Goal: Task Accomplishment & Management: Complete application form

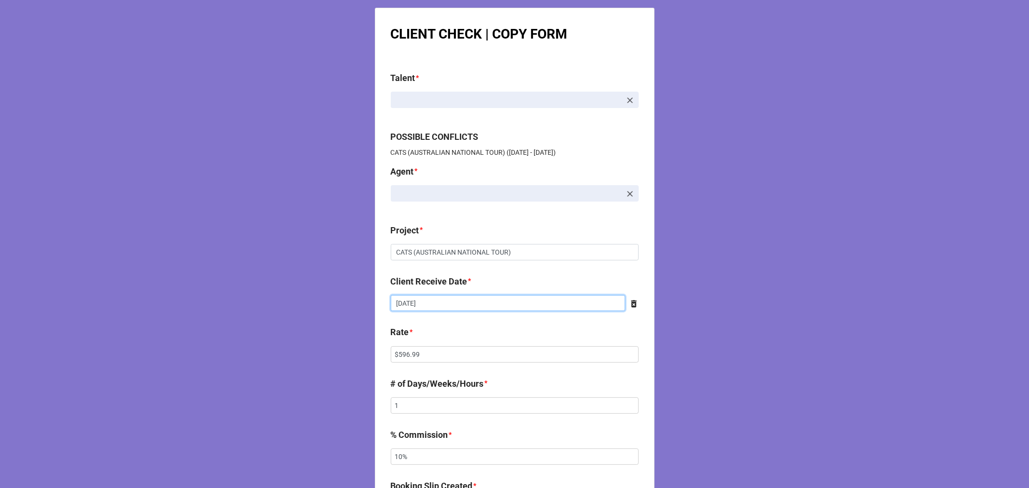
click at [448, 305] on input "9/21/2025" at bounding box center [508, 303] width 234 height 16
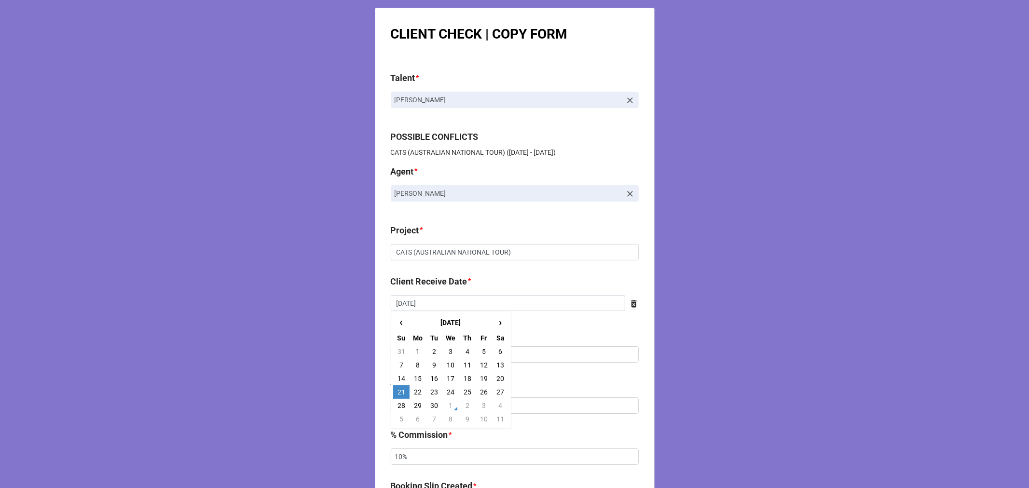
click at [400, 406] on td "28" at bounding box center [401, 406] width 16 height 14
type input "9/28/2025"
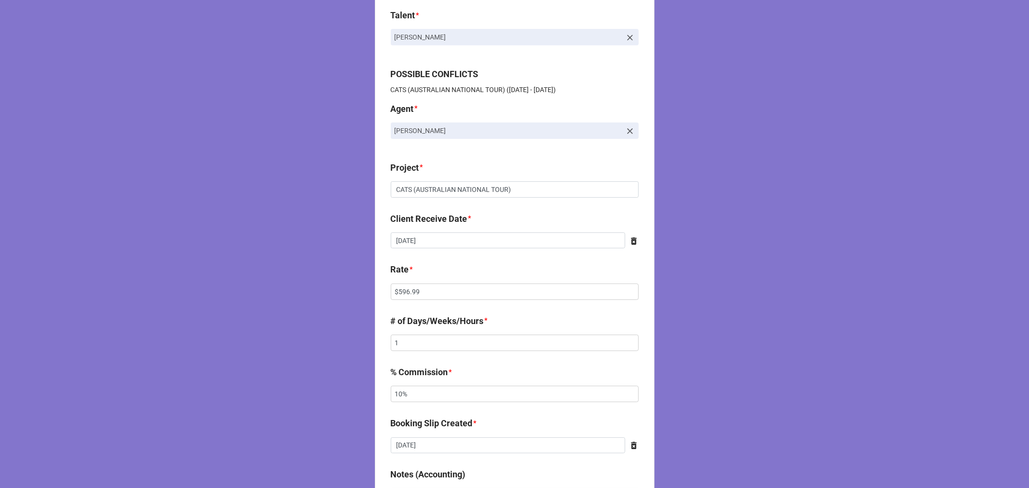
scroll to position [161, 0]
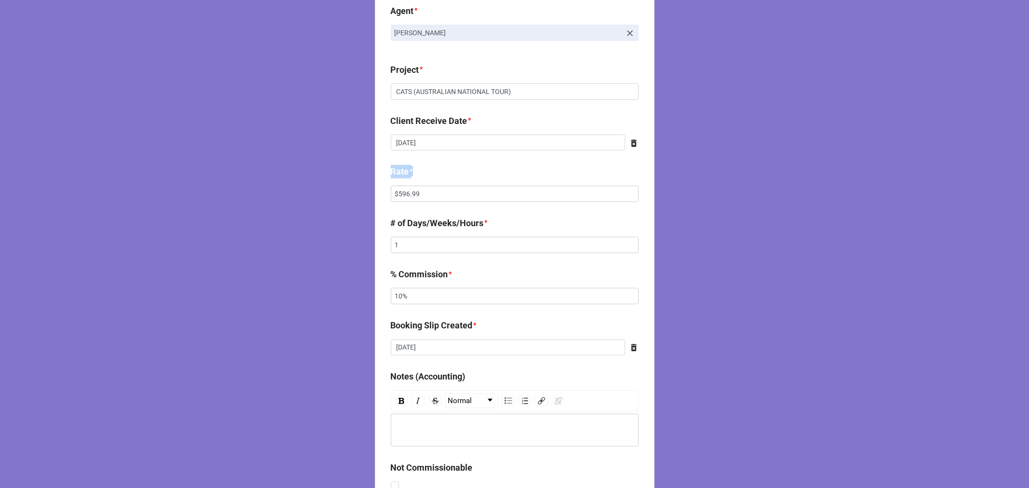
drag, startPoint x: 437, startPoint y: 182, endPoint x: 353, endPoint y: 186, distance: 83.5
click at [357, 187] on div "CLIENT CHECK | COPY FORM Talent * Gabriyel Thomas POSSIBLE CONFLICTS CATS (AUST…" at bounding box center [514, 331] width 1029 height 985
drag, startPoint x: 427, startPoint y: 194, endPoint x: 349, endPoint y: 183, distance: 79.3
click at [359, 185] on div "CLIENT CHECK | COPY FORM Talent * Gabriyel Thomas POSSIBLE CONFLICTS CATS (AUST…" at bounding box center [514, 331] width 1029 height 985
paste input "2,149.68"
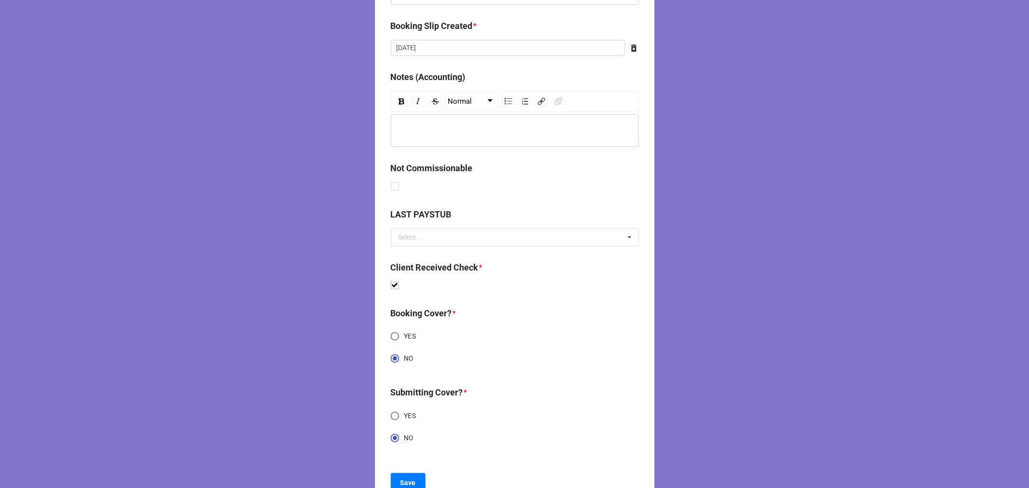
scroll to position [495, 0]
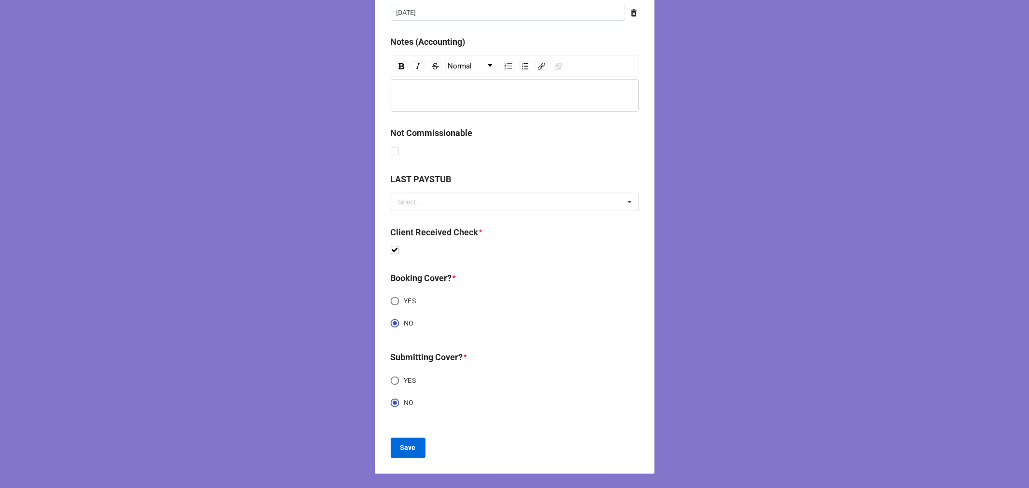
type input "$2,149.68"
click at [410, 443] on b "Save" at bounding box center [407, 448] width 15 height 10
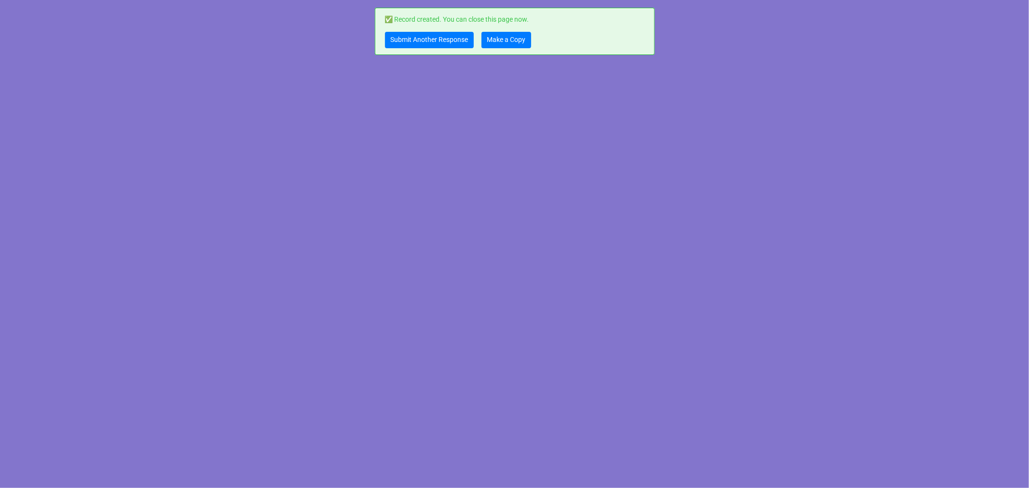
scroll to position [0, 0]
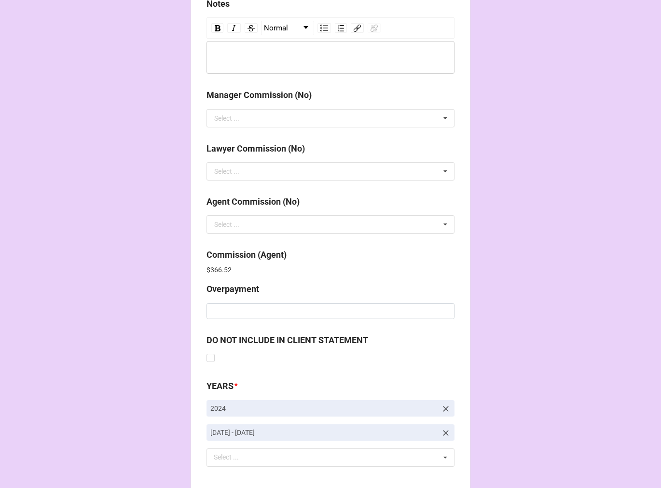
scroll to position [1151, 0]
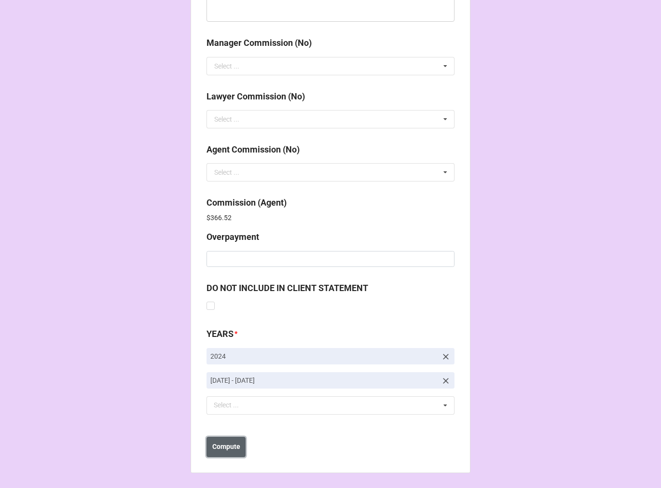
click at [228, 451] on button "Compute" at bounding box center [225, 447] width 39 height 20
click at [228, 450] on b "Save" at bounding box center [223, 446] width 15 height 10
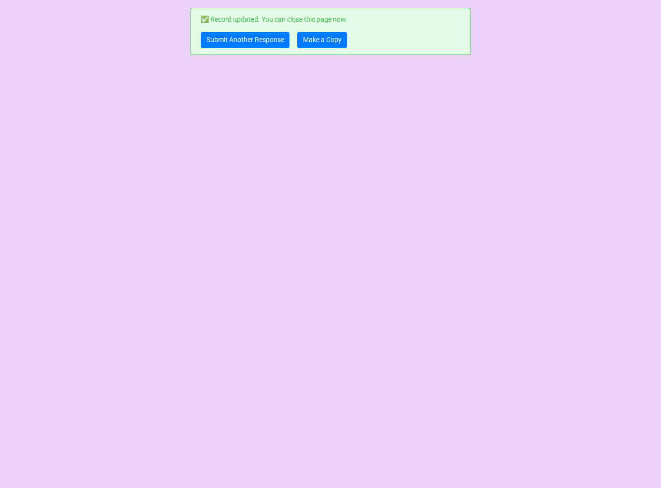
scroll to position [0, 0]
click at [311, 43] on link "Make a Copy" at bounding box center [322, 40] width 50 height 16
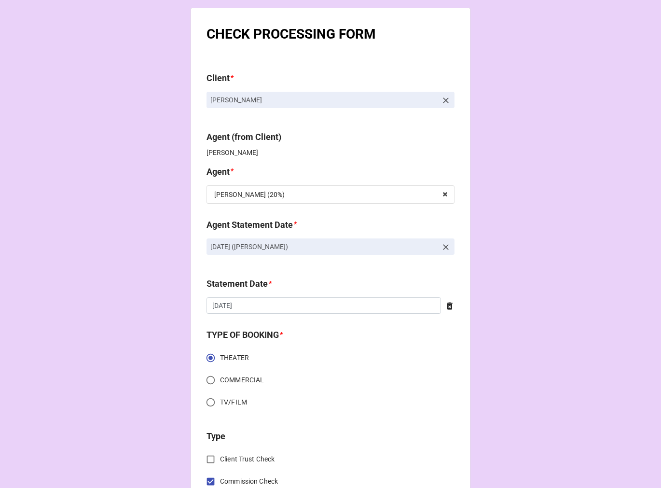
click at [442, 242] on icon at bounding box center [446, 247] width 10 height 10
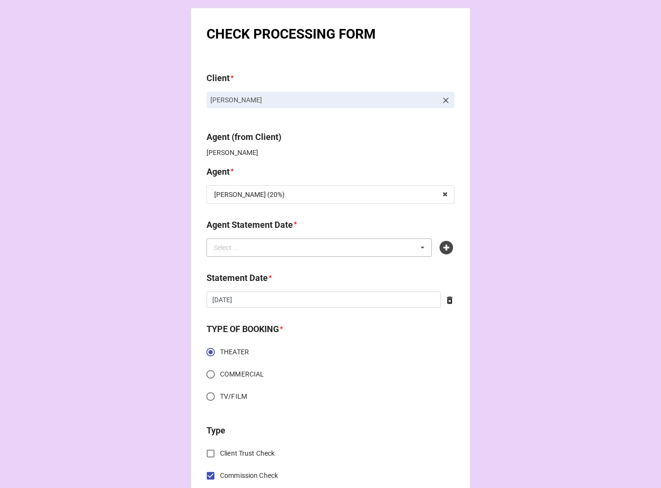
click at [371, 245] on div "Select ... No results found." at bounding box center [318, 247] width 225 height 18
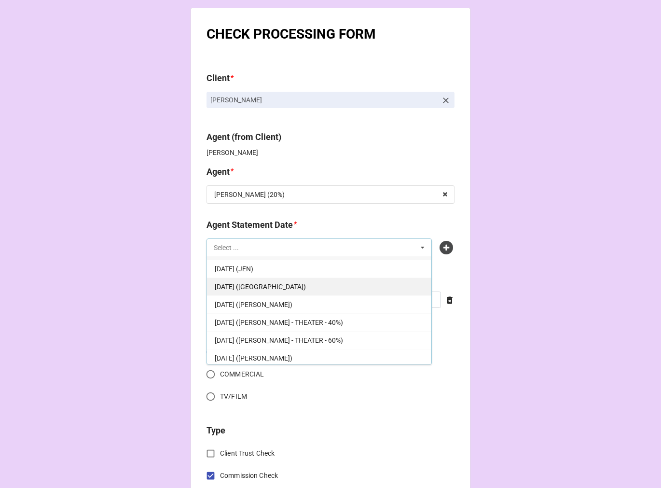
scroll to position [17, 0]
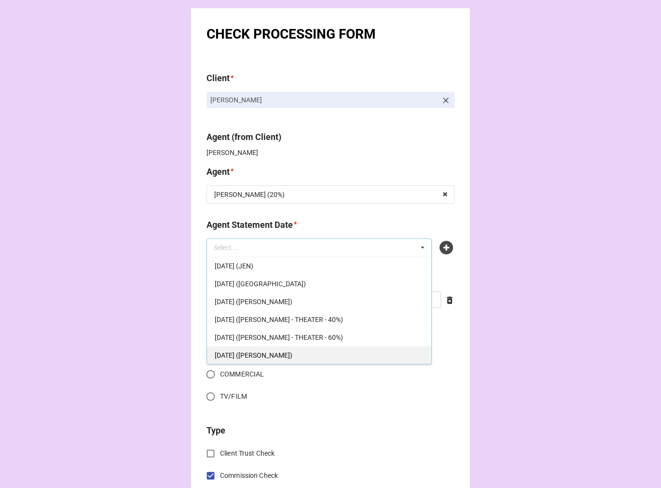
click at [281, 355] on span "[DATE] ([PERSON_NAME])" at bounding box center [254, 355] width 78 height 8
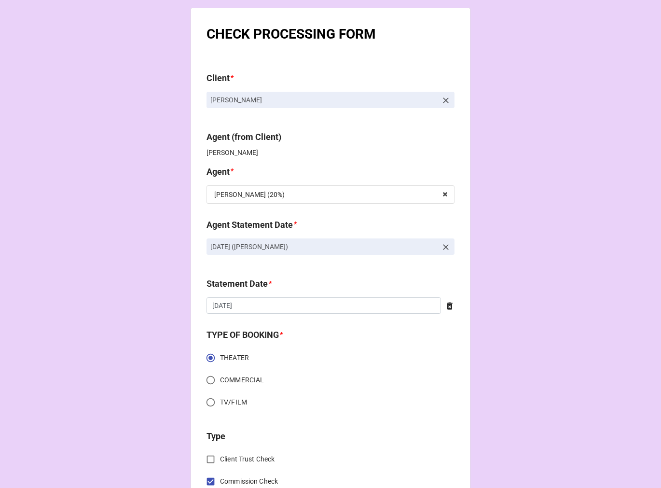
click at [450, 307] on icon at bounding box center [450, 306] width 10 height 10
click at [346, 307] on input "text" at bounding box center [330, 305] width 248 height 16
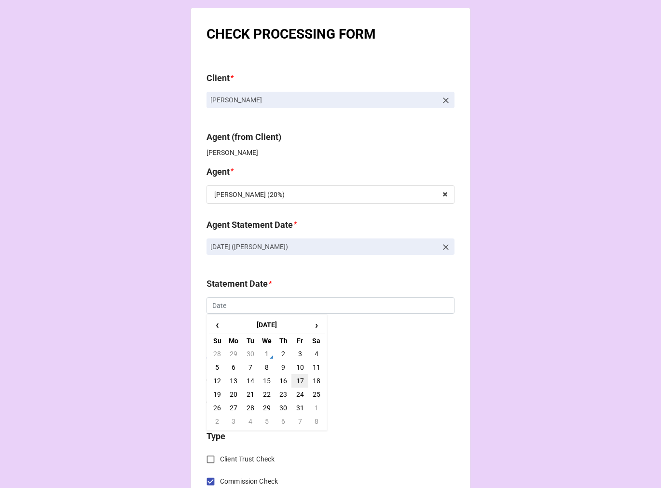
click at [298, 379] on td "17" at bounding box center [299, 381] width 16 height 14
type input "[DATE]"
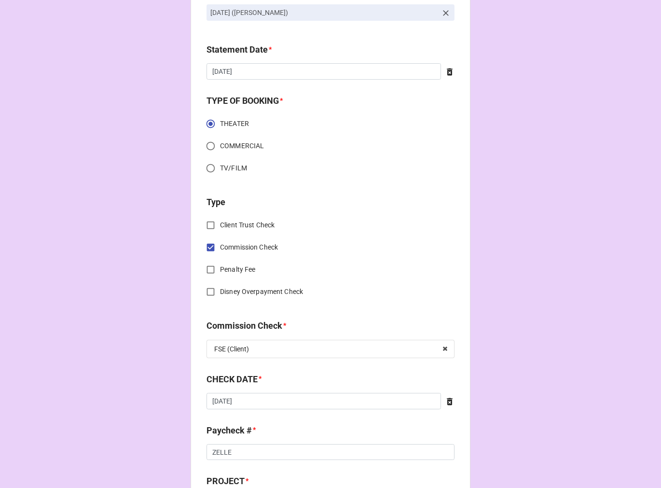
scroll to position [375, 0]
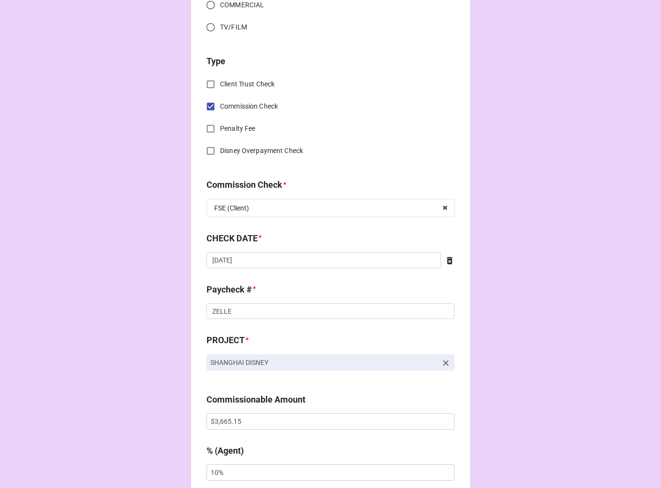
click at [447, 261] on icon at bounding box center [450, 260] width 6 height 7
click at [355, 267] on input "text" at bounding box center [330, 260] width 248 height 16
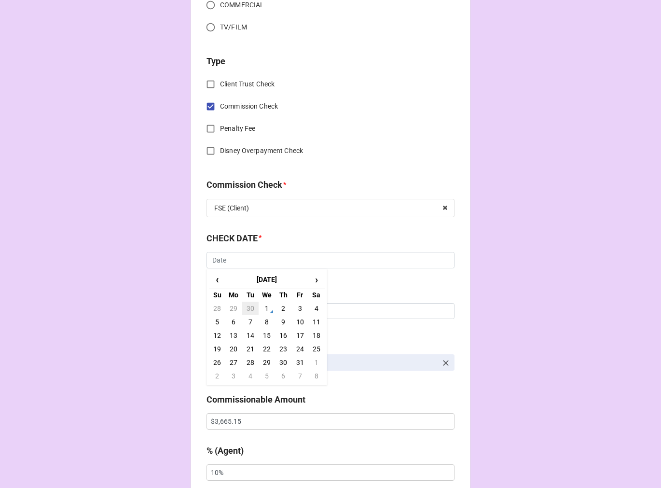
click at [246, 310] on td "30" at bounding box center [250, 308] width 16 height 14
type input "9/30/2025"
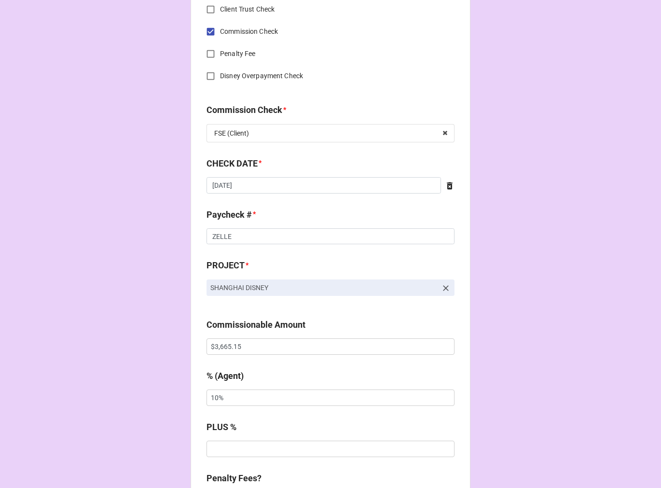
scroll to position [482, 0]
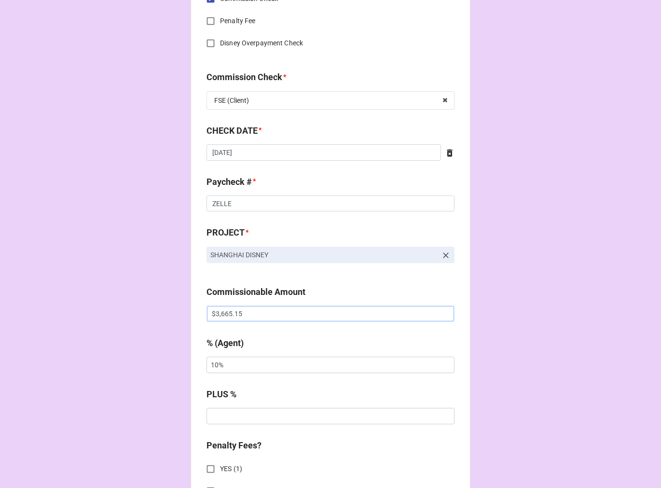
drag, startPoint x: 137, startPoint y: 312, endPoint x: 131, endPoint y: 310, distance: 7.0
click at [131, 310] on div "CHECK PROCESSING FORM Client * Andrea Somera Agent (from Client) Tiera Agent * …" at bounding box center [330, 320] width 661 height 1604
paste input "778.38"
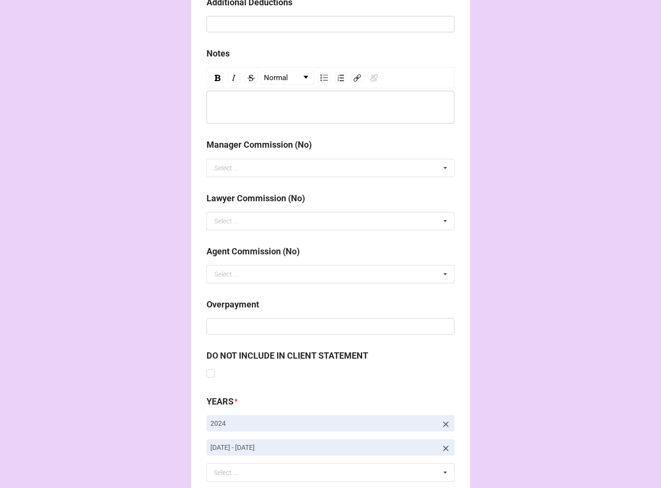
scroll to position [1117, 0]
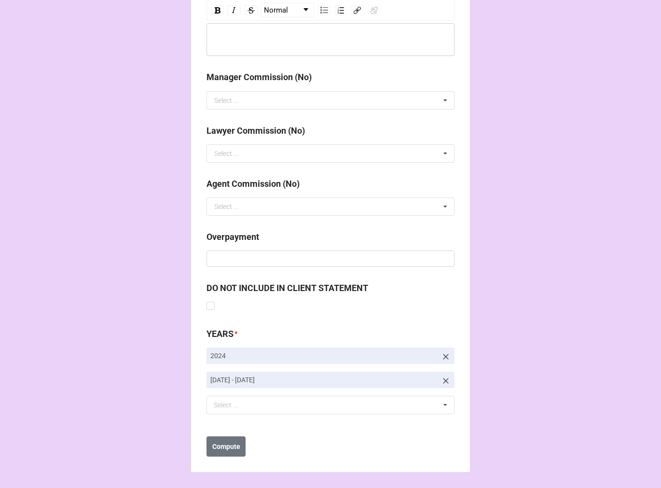
type input "$3,778.38"
click at [435, 373] on link "[DATE] - [DATE]" at bounding box center [330, 379] width 248 height 16
click at [441, 381] on icon at bounding box center [446, 381] width 10 height 10
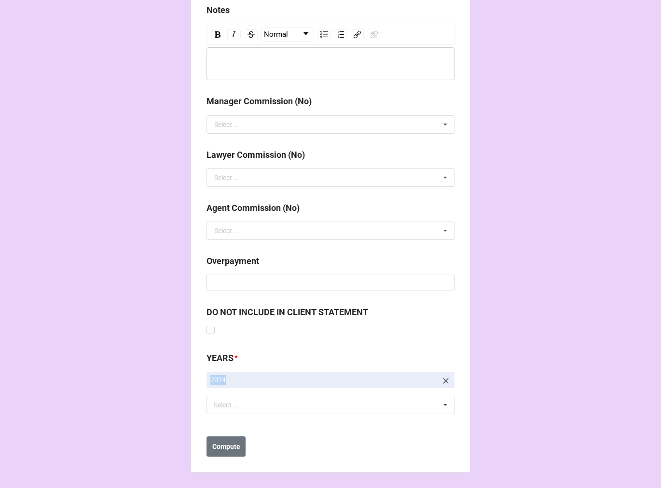
click at [442, 382] on icon at bounding box center [446, 381] width 10 height 10
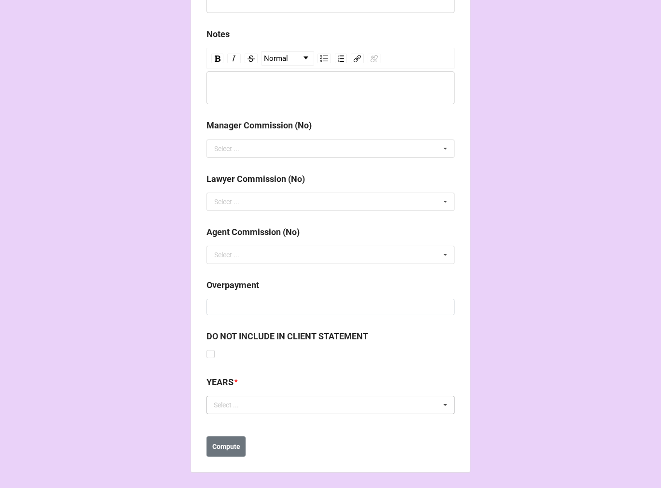
scroll to position [1068, 0]
click at [335, 402] on div "Select ... No results found." at bounding box center [330, 405] width 248 height 18
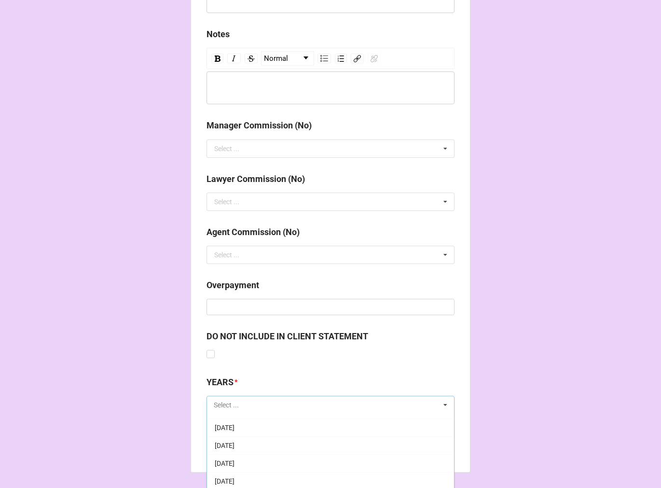
scroll to position [107, 0]
click at [234, 474] on span "[DATE]" at bounding box center [225, 476] width 20 height 8
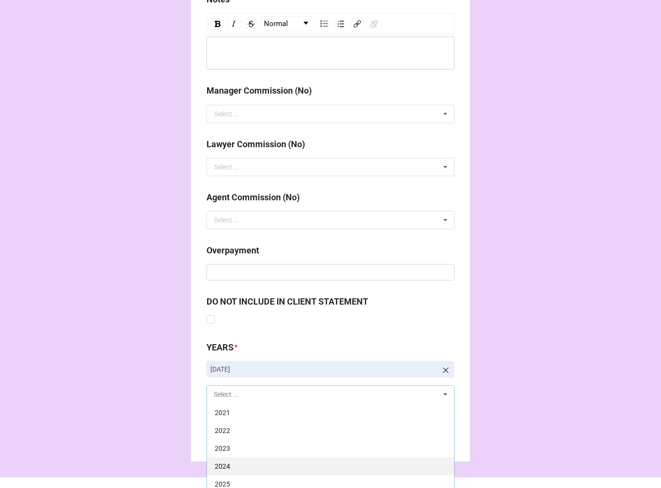
scroll to position [1122, 0]
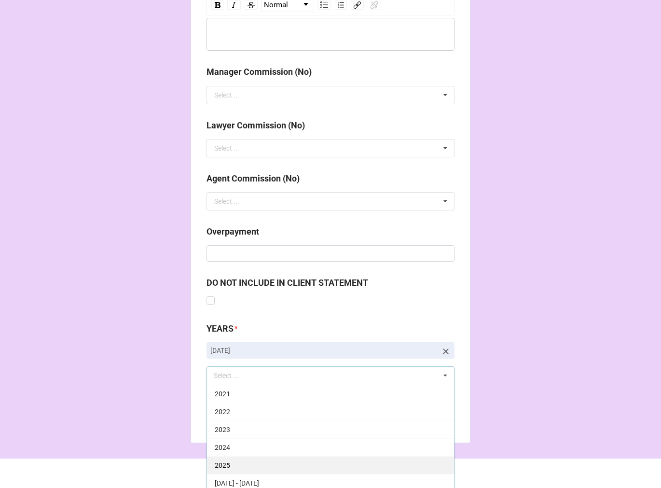
click at [248, 462] on div "2025" at bounding box center [330, 465] width 247 height 18
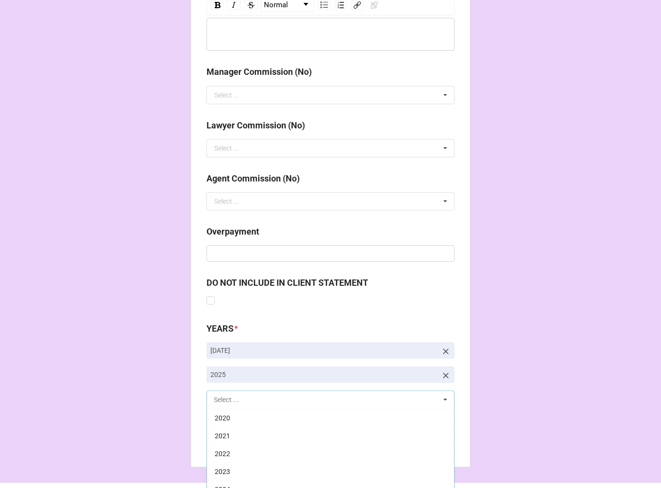
scroll to position [196, 0]
drag, startPoint x: 528, startPoint y: 354, endPoint x: 280, endPoint y: 452, distance: 266.9
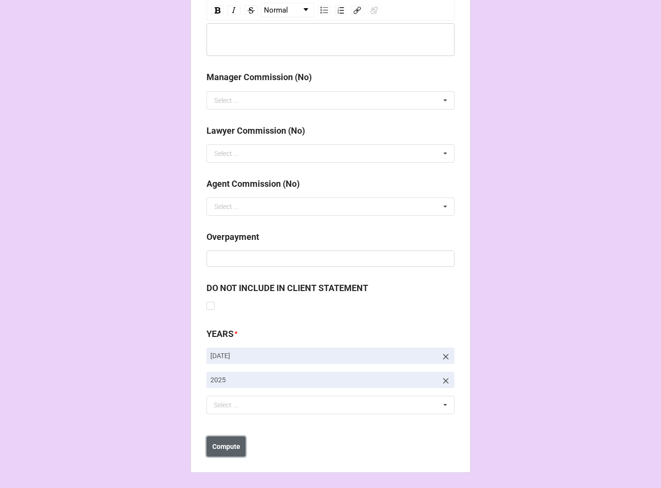
click at [233, 453] on button "Compute" at bounding box center [225, 446] width 39 height 20
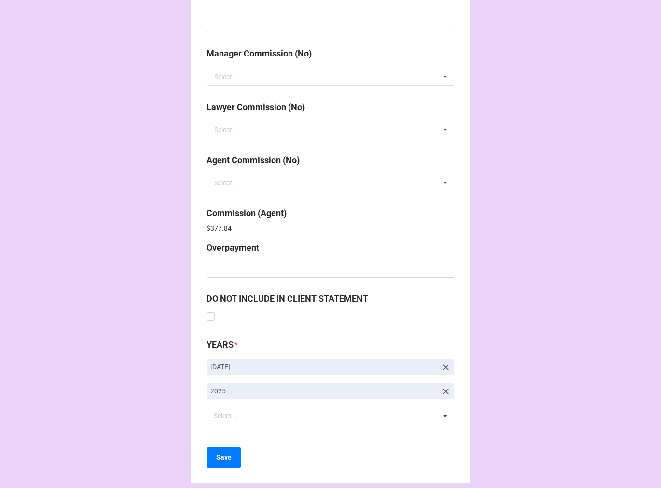
scroll to position [1151, 0]
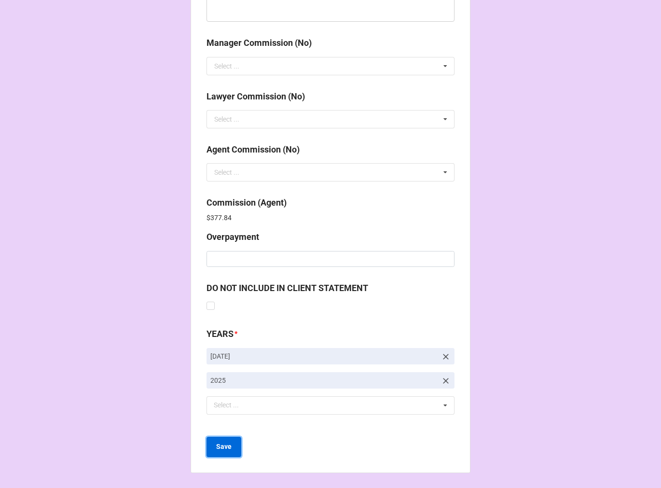
click at [222, 441] on b "Save" at bounding box center [223, 446] width 15 height 10
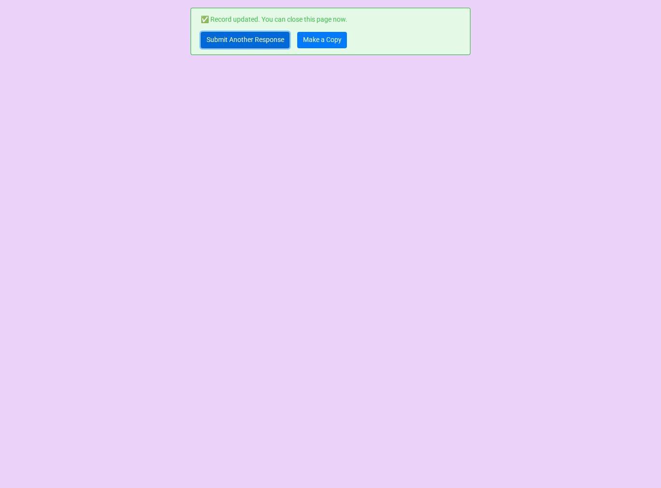
click at [270, 37] on link "Submit Another Response" at bounding box center [245, 40] width 89 height 16
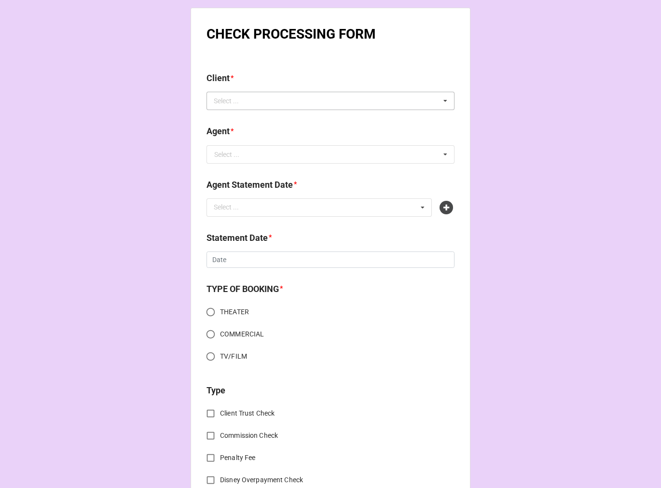
click at [283, 98] on div "Select ... No results found." at bounding box center [330, 101] width 248 height 18
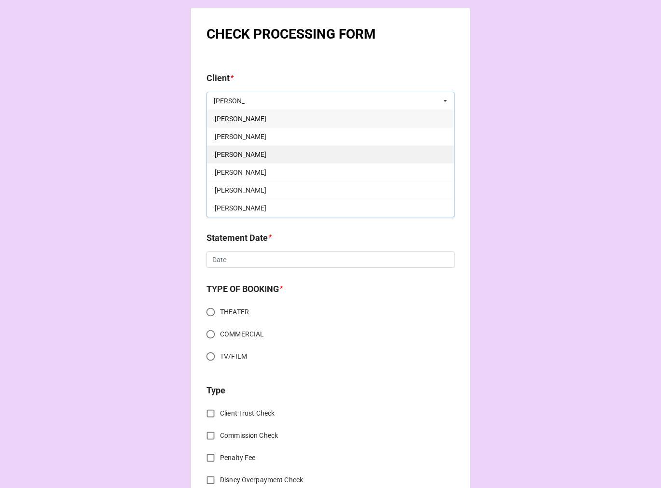
type input "[PERSON_NAME]"
click at [289, 158] on div "[PERSON_NAME]" at bounding box center [330, 154] width 247 height 18
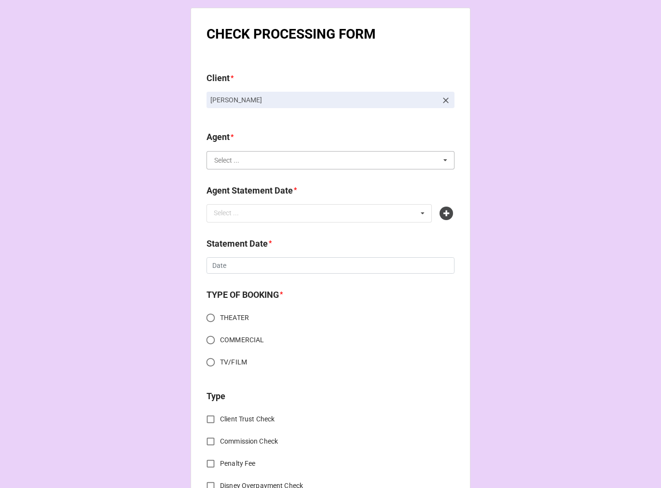
click at [259, 162] on input "text" at bounding box center [330, 159] width 247 height 17
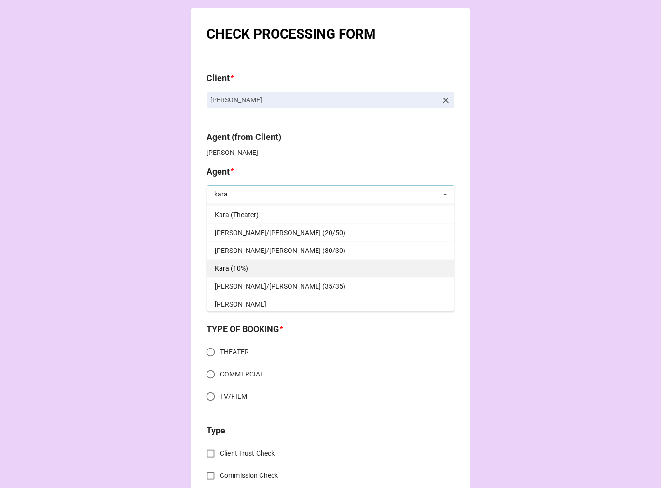
scroll to position [17, 0]
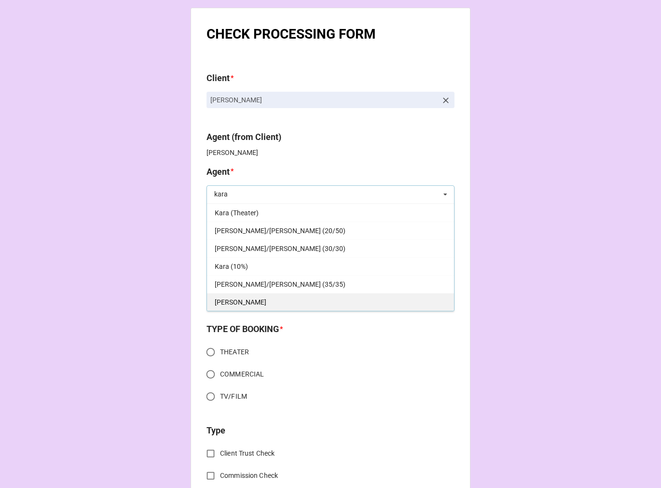
type input "kara"
click at [240, 301] on div "[PERSON_NAME]" at bounding box center [330, 302] width 247 height 18
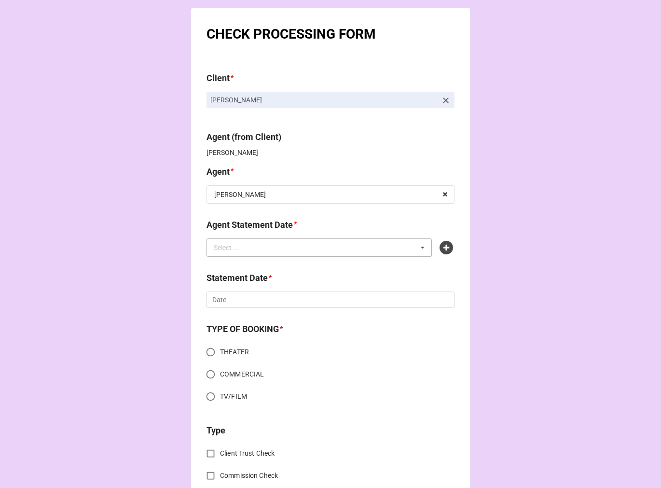
click at [253, 248] on div "Select ... No results found." at bounding box center [318, 247] width 225 height 18
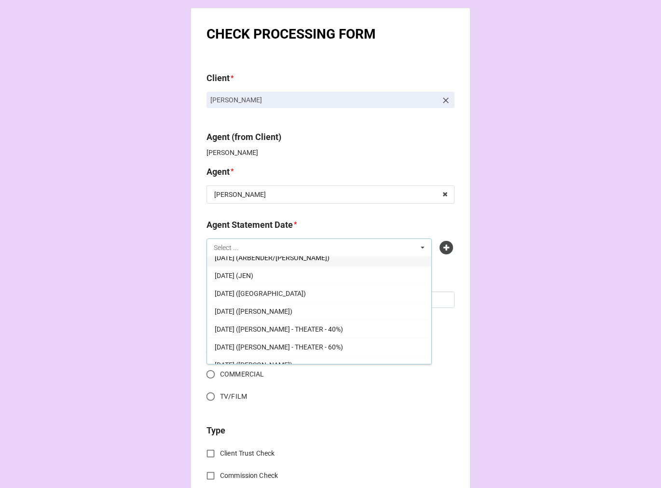
scroll to position [0, 0]
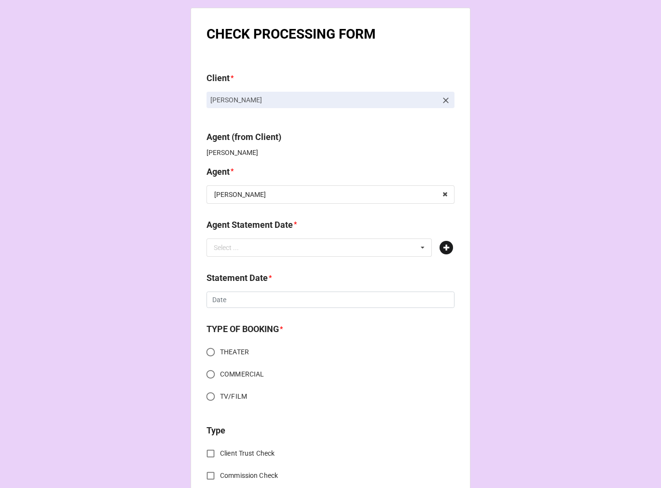
click at [444, 249] on icon at bounding box center [446, 248] width 14 height 14
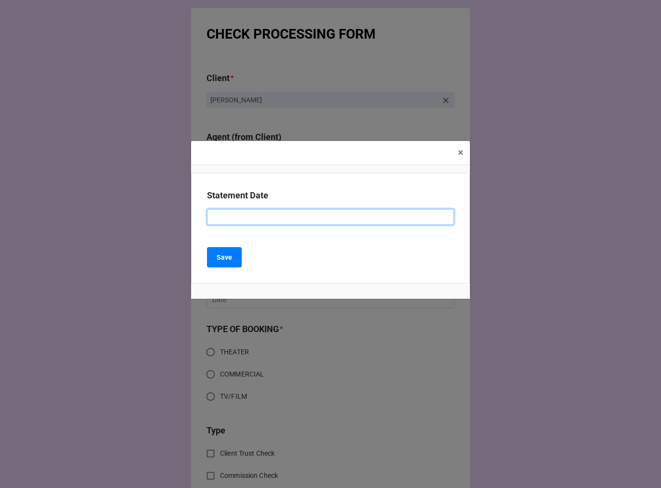
click at [291, 220] on input at bounding box center [330, 217] width 247 height 16
type input "[DATE] (KARA)"
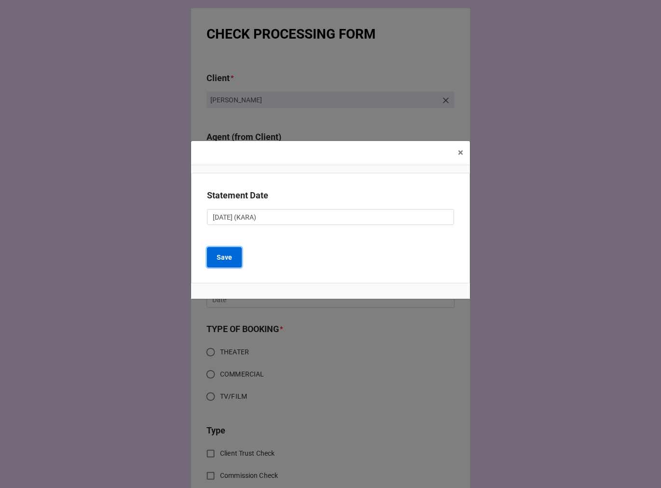
click at [224, 254] on b "Save" at bounding box center [224, 257] width 15 height 10
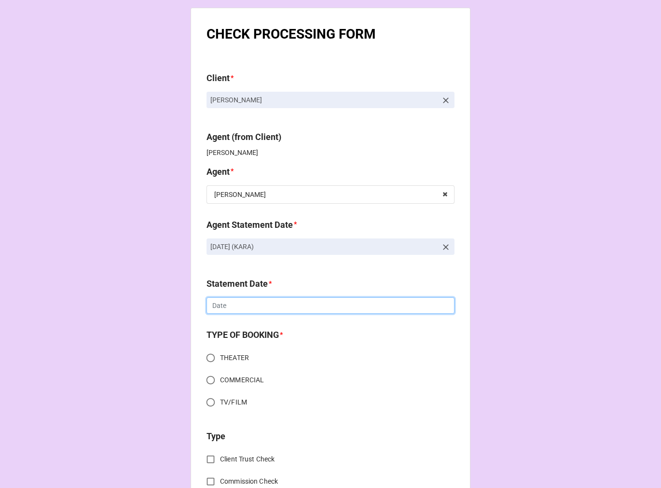
click at [260, 302] on input "text" at bounding box center [330, 305] width 248 height 16
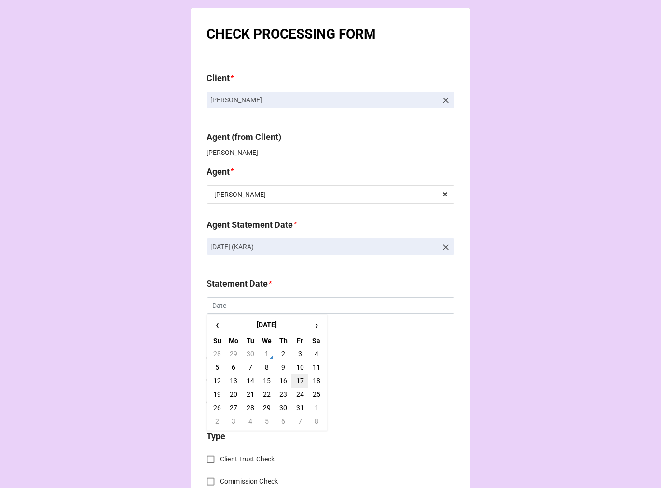
click at [297, 380] on td "17" at bounding box center [299, 381] width 16 height 14
type input "[DATE]"
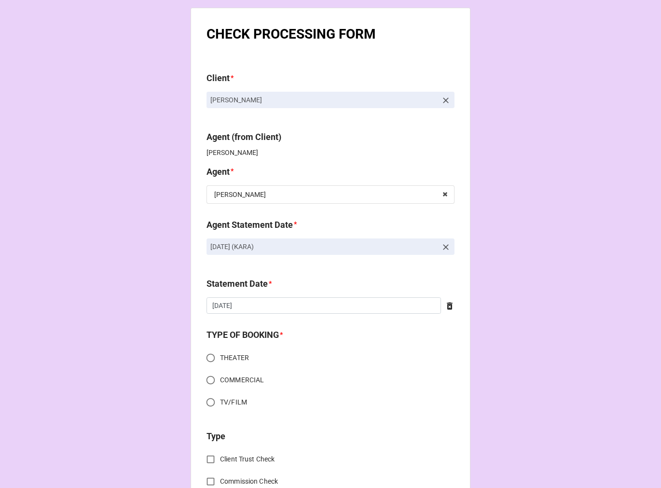
click at [205, 361] on input "THEATER" at bounding box center [210, 357] width 19 height 19
radio input "true"
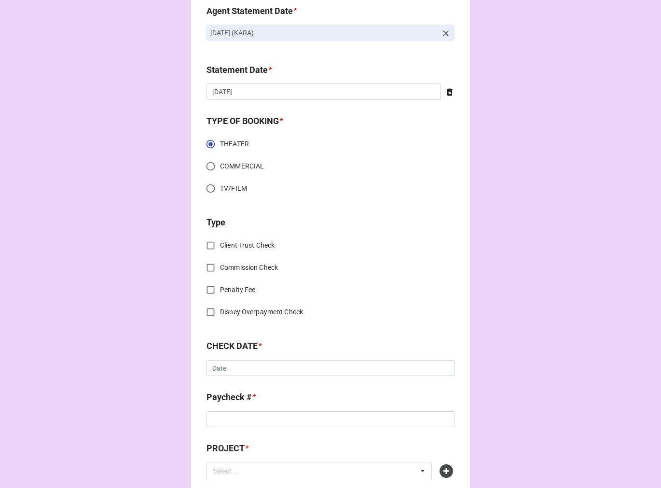
scroll to position [214, 0]
click at [209, 263] on input "Commission Check" at bounding box center [210, 267] width 19 height 19
checkbox input "true"
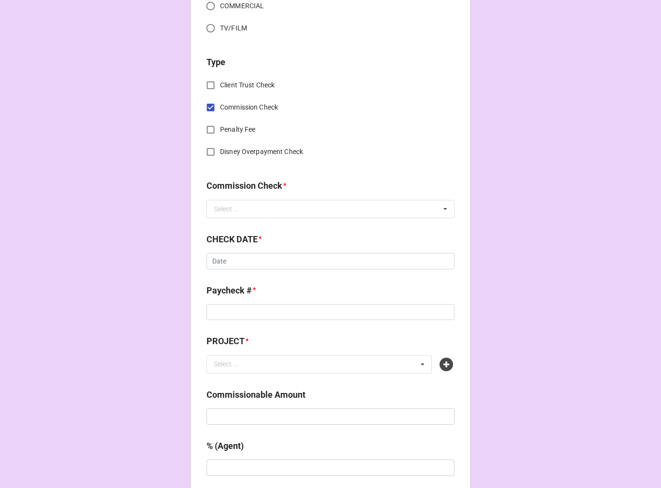
scroll to position [375, 0]
click at [232, 205] on div "Select ..." at bounding box center [226, 208] width 25 height 7
click at [235, 224] on span "FSE (Client)" at bounding box center [232, 226] width 35 height 8
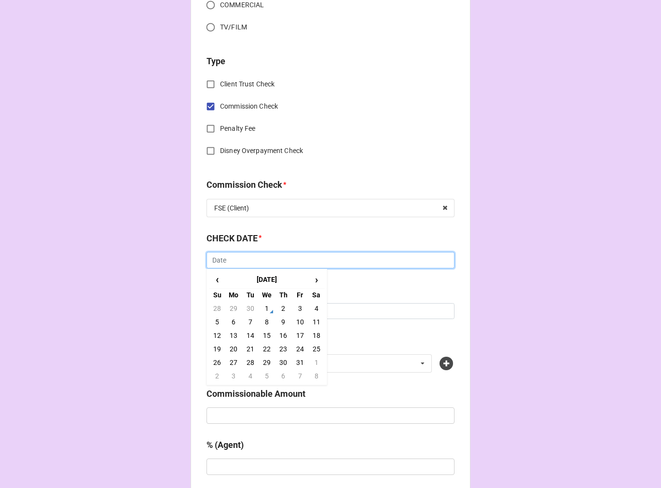
click at [240, 263] on input "text" at bounding box center [330, 260] width 248 height 16
click at [264, 305] on td "1" at bounding box center [267, 308] width 16 height 14
type input "[DATE]"
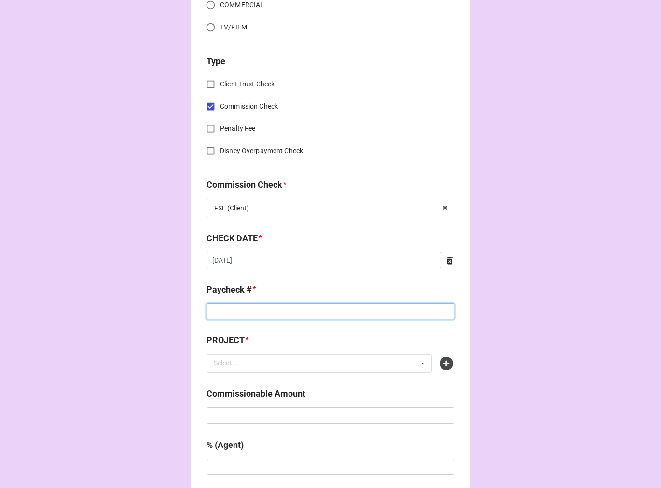
click at [240, 310] on input at bounding box center [330, 311] width 248 height 16
type input "ZELLE"
click at [444, 359] on icon at bounding box center [446, 363] width 14 height 14
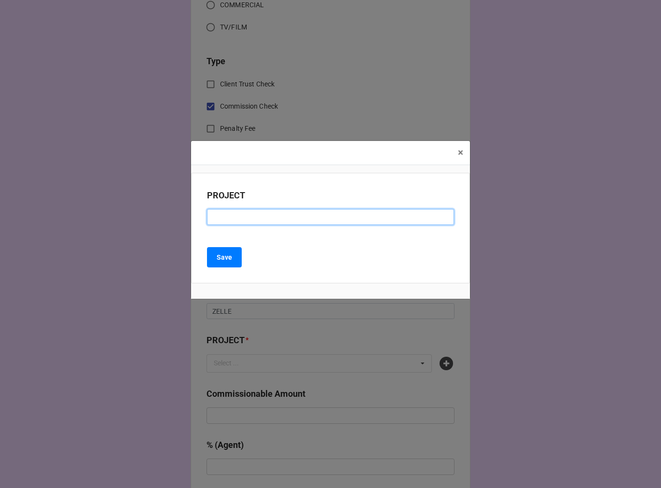
click at [237, 220] on input at bounding box center [330, 217] width 247 height 16
paste input "THE PRODUCERS (CITY SPRINGS THEATRE COMPANY)"
type input "THE PRODUCERS (CITY SPRINGS THEATRE COMPANY)"
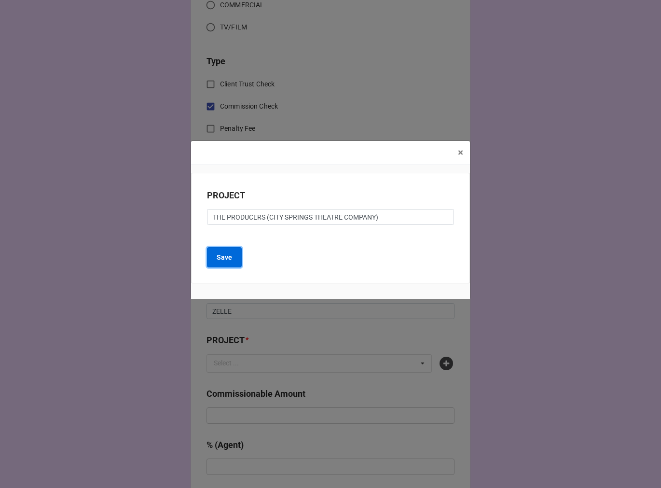
click at [220, 262] on button "Save" at bounding box center [224, 257] width 35 height 20
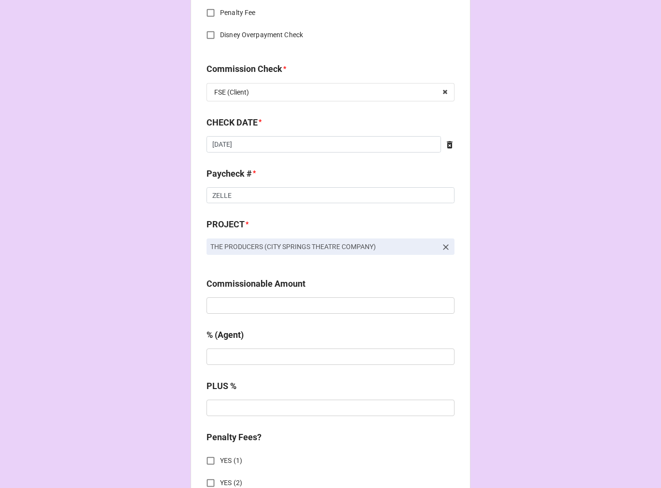
scroll to position [643, 0]
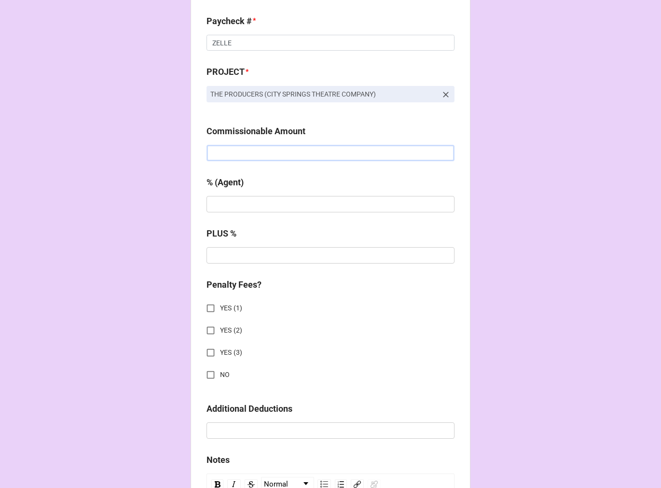
click at [235, 155] on input "text" at bounding box center [330, 153] width 248 height 16
click at [273, 155] on input "text" at bounding box center [330, 153] width 248 height 16
type input "$3,090.00"
type input "5%"
click at [206, 376] on input "NO" at bounding box center [210, 374] width 19 height 19
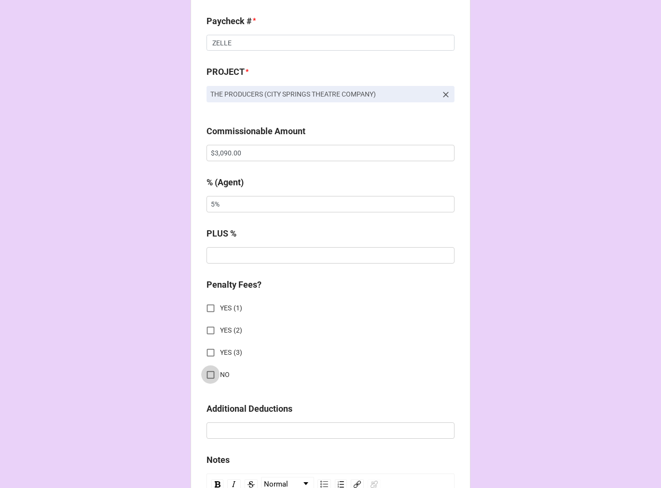
checkbox input "true"
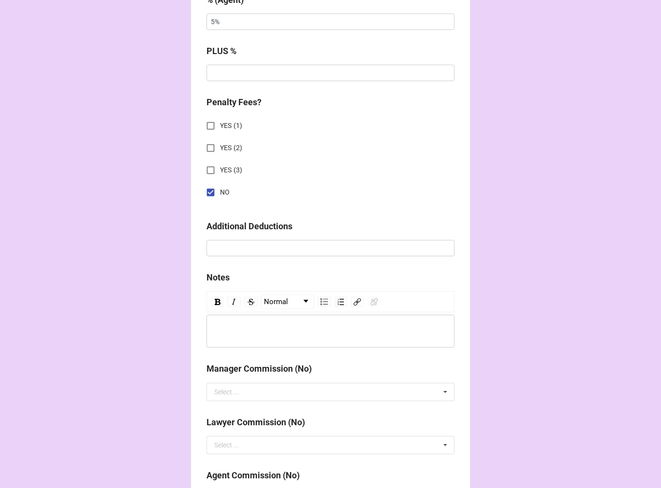
scroll to position [1068, 0]
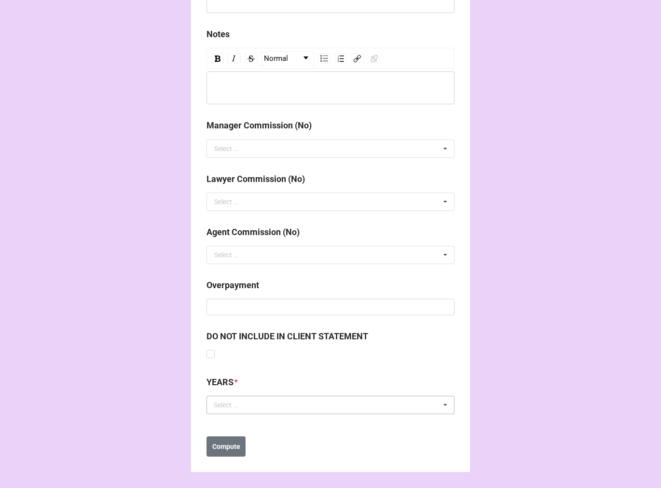
click at [282, 406] on div "Select ... No results found." at bounding box center [330, 405] width 248 height 18
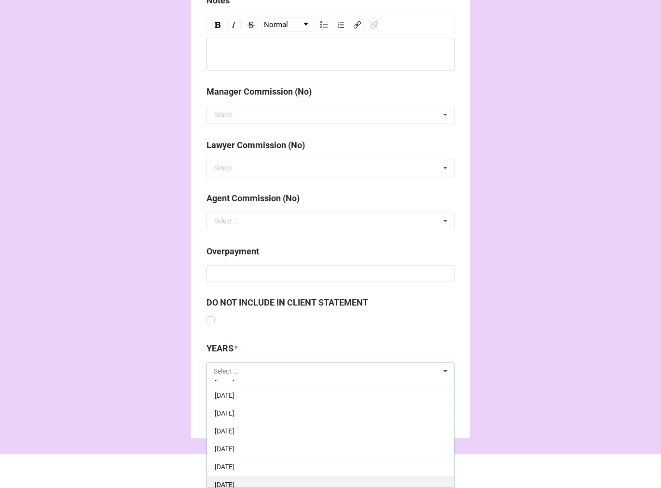
scroll to position [107, 0]
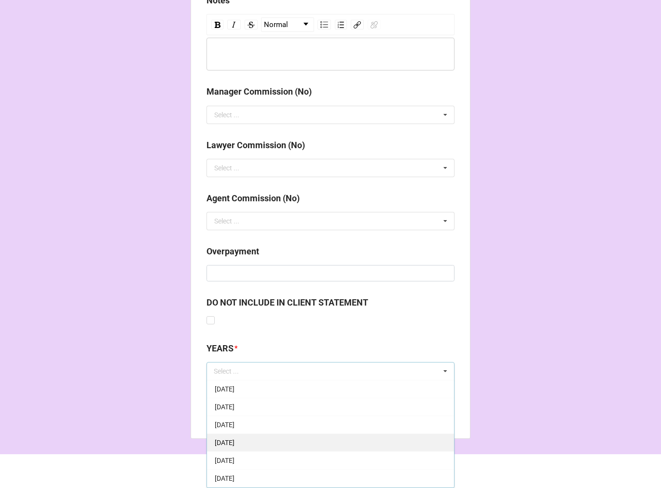
click at [261, 437] on div "[DATE]" at bounding box center [330, 442] width 247 height 18
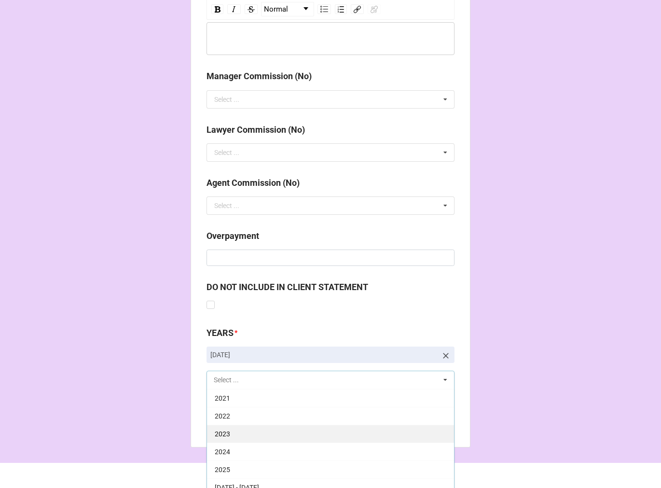
scroll to position [1126, 0]
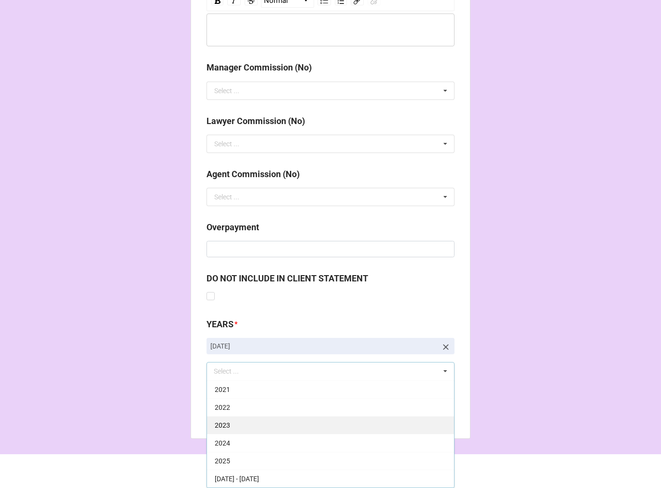
click at [248, 460] on div "2025" at bounding box center [330, 460] width 247 height 18
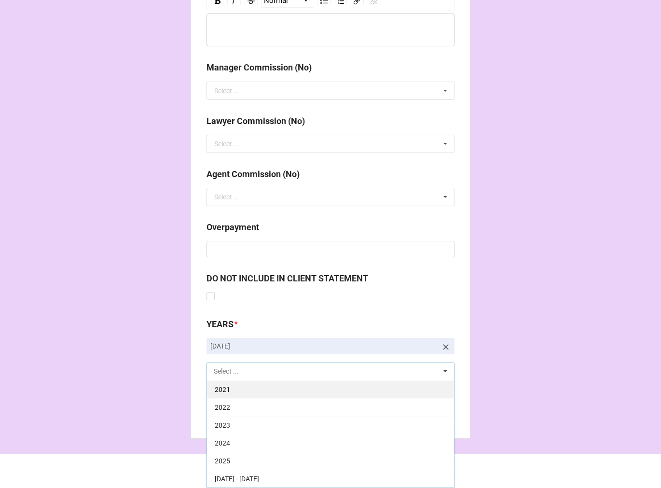
scroll to position [196, 0]
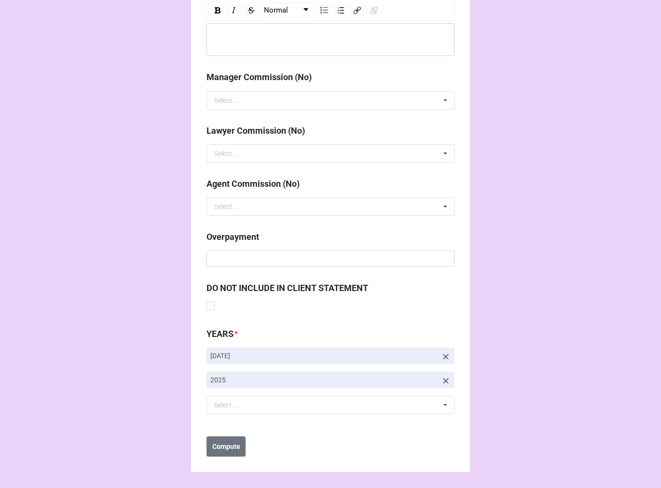
drag, startPoint x: 572, startPoint y: 311, endPoint x: 468, endPoint y: 353, distance: 111.9
click at [222, 448] on b "Compute" at bounding box center [226, 446] width 28 height 10
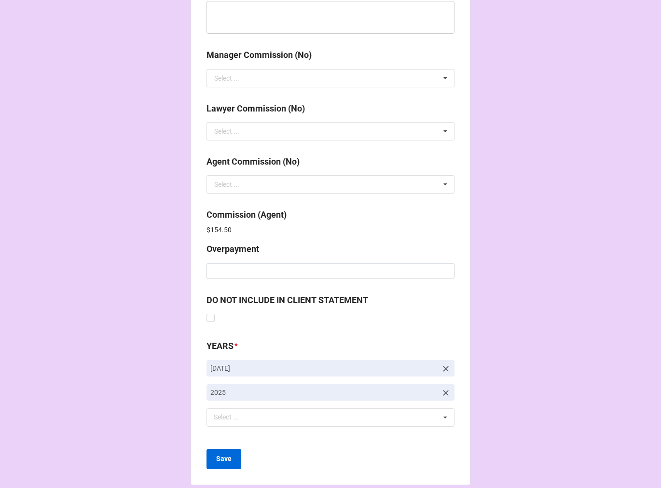
scroll to position [1151, 0]
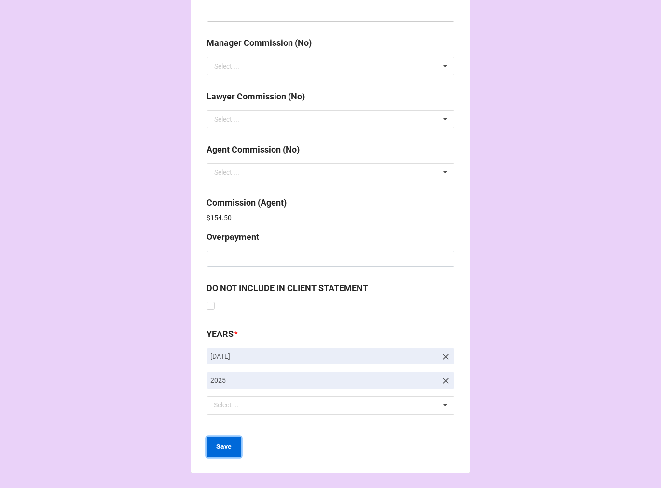
click at [228, 446] on b "Save" at bounding box center [223, 446] width 15 height 10
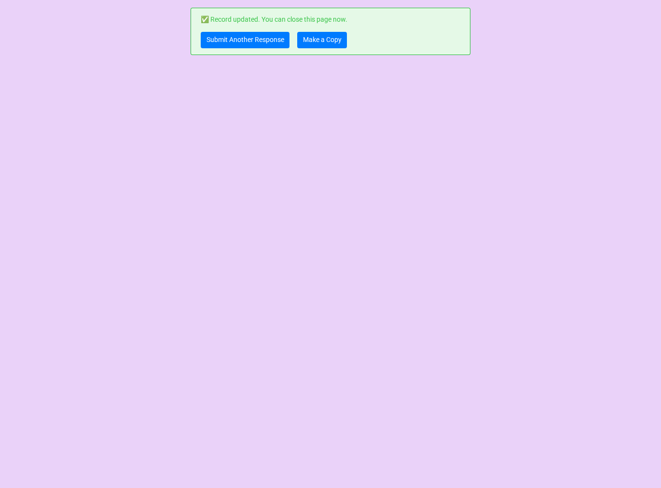
scroll to position [0, 0]
